Goal: Find specific page/section: Find specific page/section

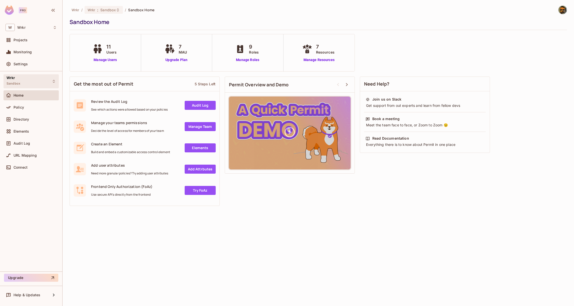
click at [30, 83] on div "Wrkr Sandbox" at bounding box center [31, 81] width 55 height 14
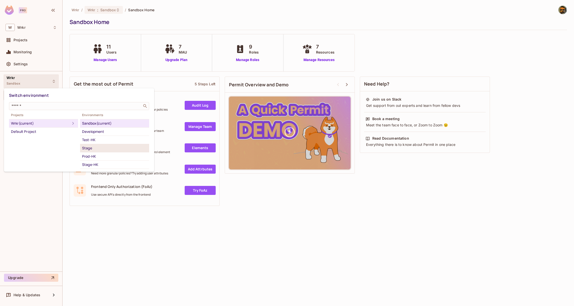
click at [97, 145] on div "Stage" at bounding box center [114, 148] width 65 height 6
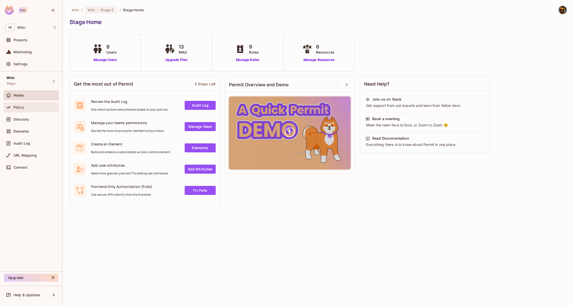
click at [26, 105] on div "Policy" at bounding box center [31, 107] width 51 height 6
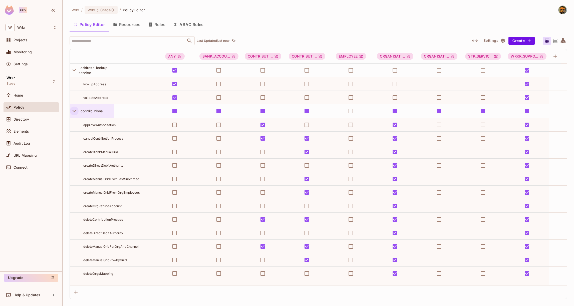
click at [72, 109] on icon "button" at bounding box center [74, 111] width 7 height 7
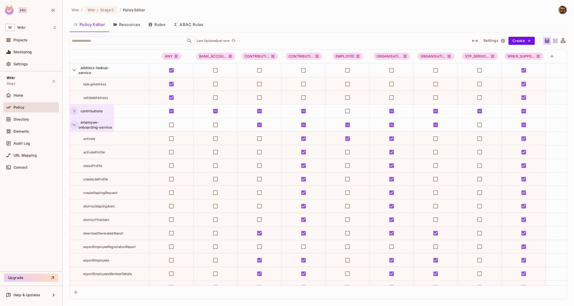
click at [74, 121] on icon "button" at bounding box center [74, 124] width 7 height 7
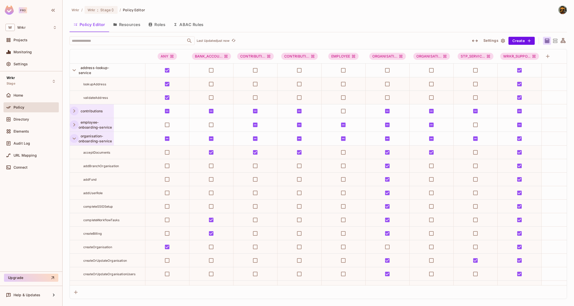
click at [73, 137] on icon "button" at bounding box center [74, 138] width 7 height 7
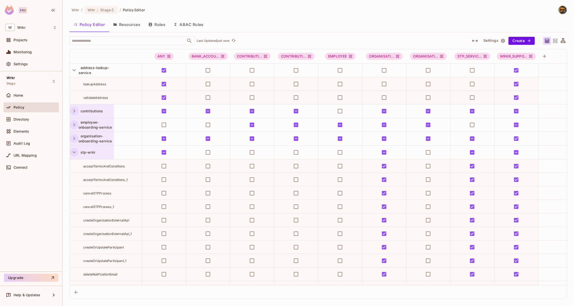
click at [74, 150] on icon "button" at bounding box center [74, 152] width 7 height 7
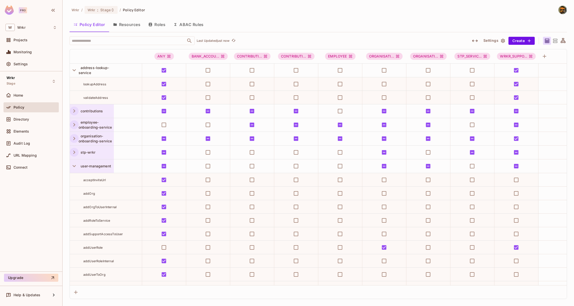
click at [75, 161] on div "user-management" at bounding box center [92, 166] width 44 height 14
click at [71, 164] on div at bounding box center [287, 153] width 574 height 306
click at [72, 165] on icon "button" at bounding box center [74, 166] width 7 height 7
